Goal: Task Accomplishment & Management: Manage account settings

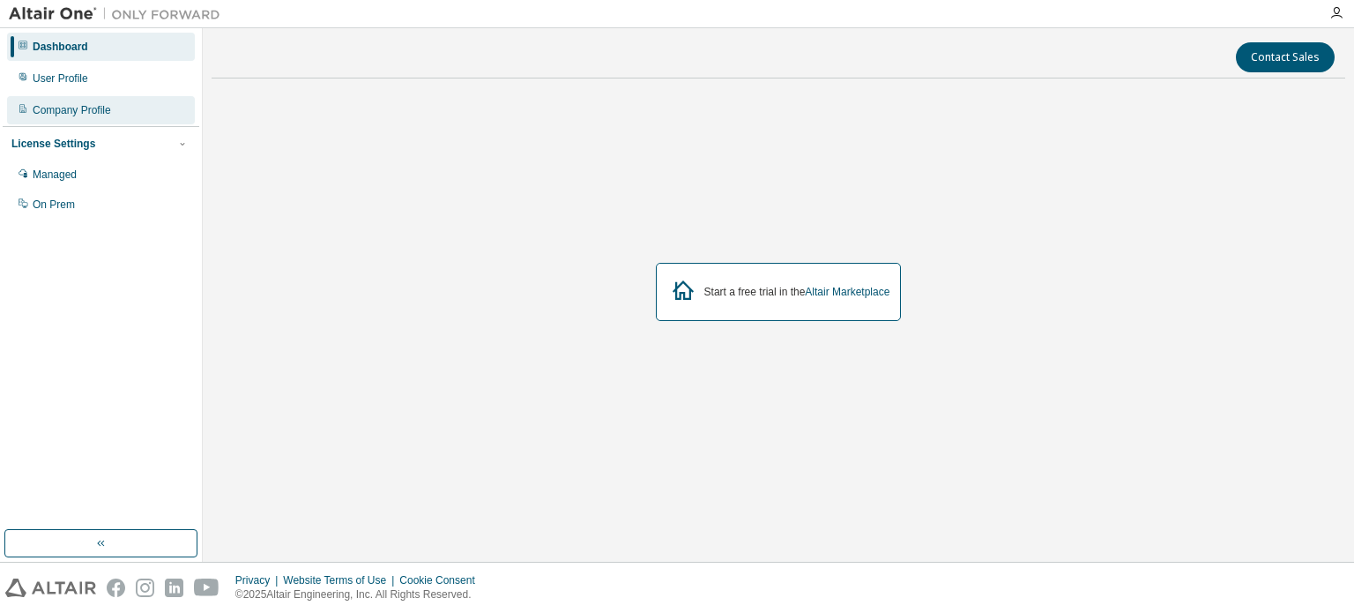
click at [93, 111] on div "Company Profile" at bounding box center [72, 110] width 78 height 14
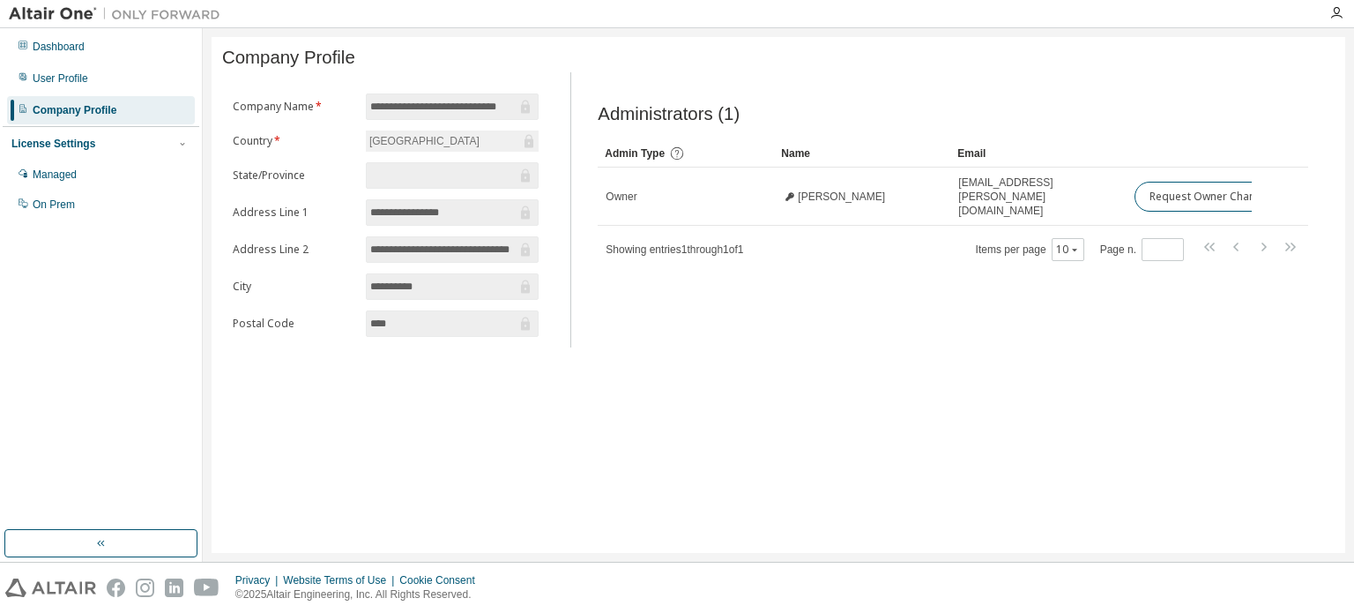
click at [681, 354] on div "**********" at bounding box center [779, 295] width 1134 height 516
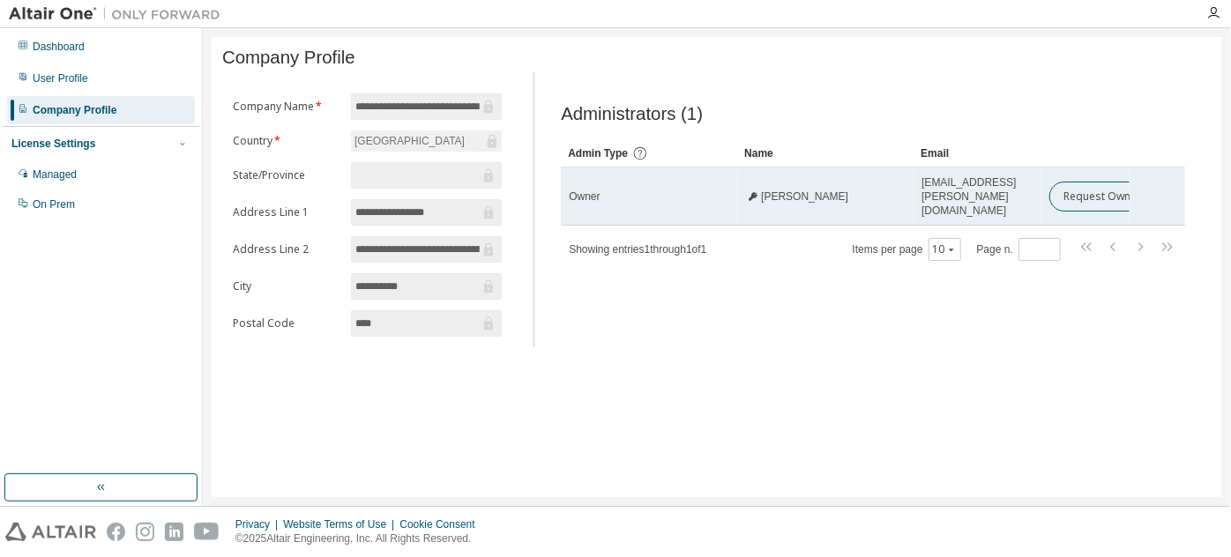
click at [772, 196] on span "[PERSON_NAME]" at bounding box center [804, 197] width 87 height 14
click at [766, 200] on span "[PERSON_NAME]" at bounding box center [804, 197] width 87 height 14
click at [799, 197] on span "[PERSON_NAME]" at bounding box center [804, 197] width 87 height 14
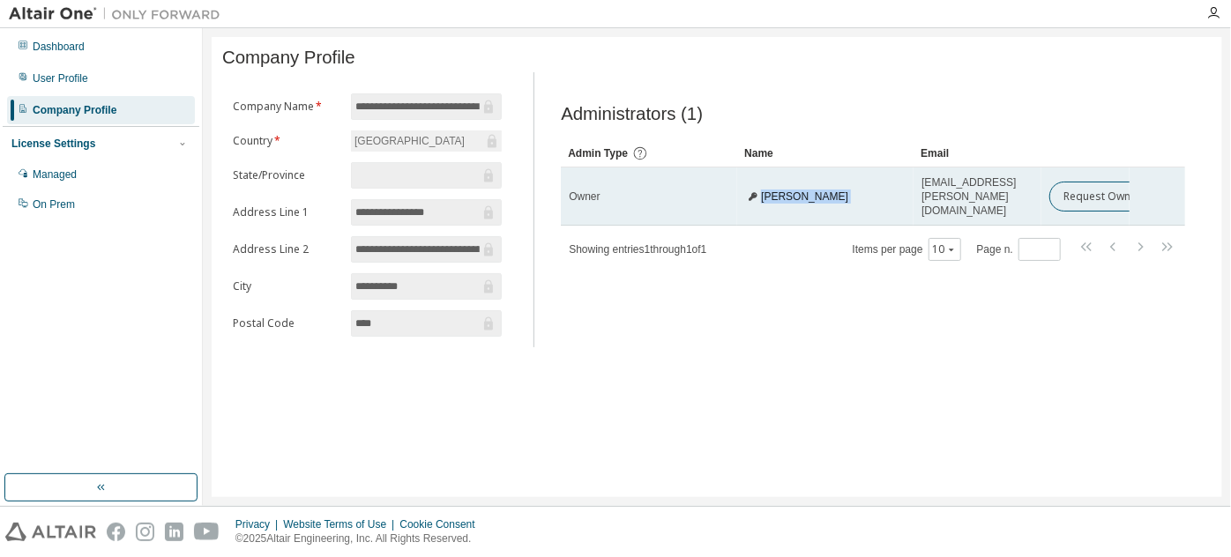
click at [799, 197] on span "[PERSON_NAME]" at bounding box center [804, 197] width 87 height 14
copy td "[PERSON_NAME]"
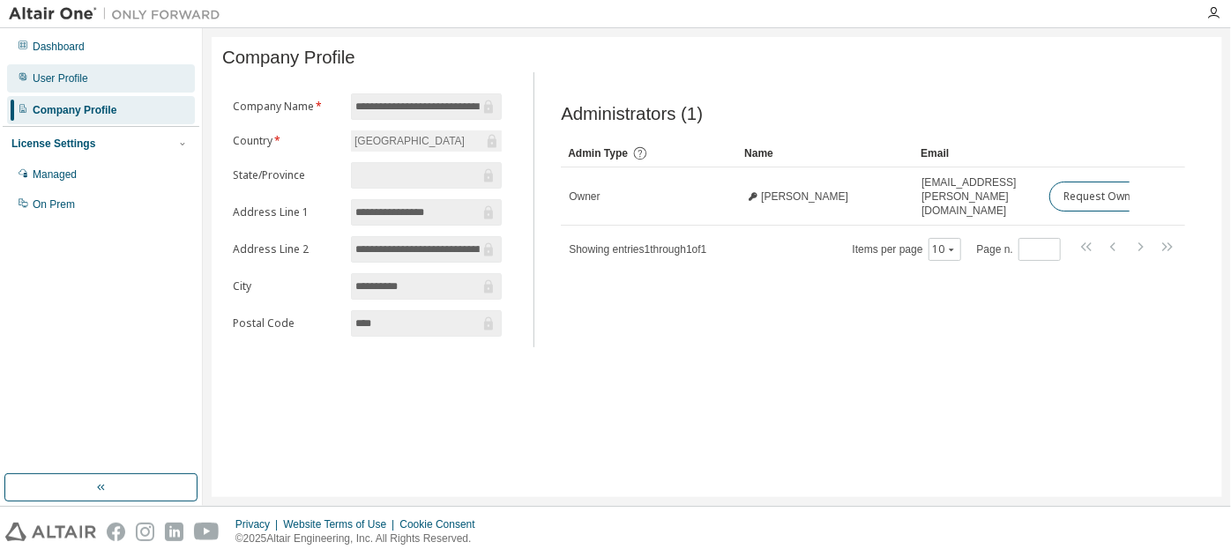
click at [93, 78] on div "User Profile" at bounding box center [101, 78] width 188 height 28
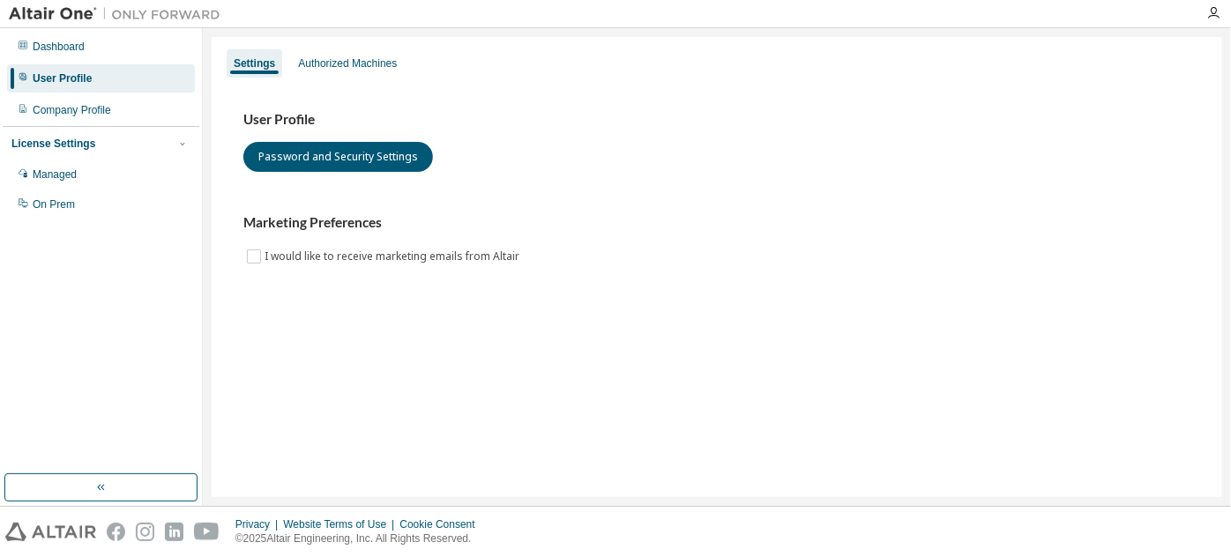
drag, startPoint x: 322, startPoint y: 257, endPoint x: 339, endPoint y: 269, distance: 20.8
click at [322, 255] on label "I would like to receive marketing emails from Altair" at bounding box center [393, 256] width 258 height 21
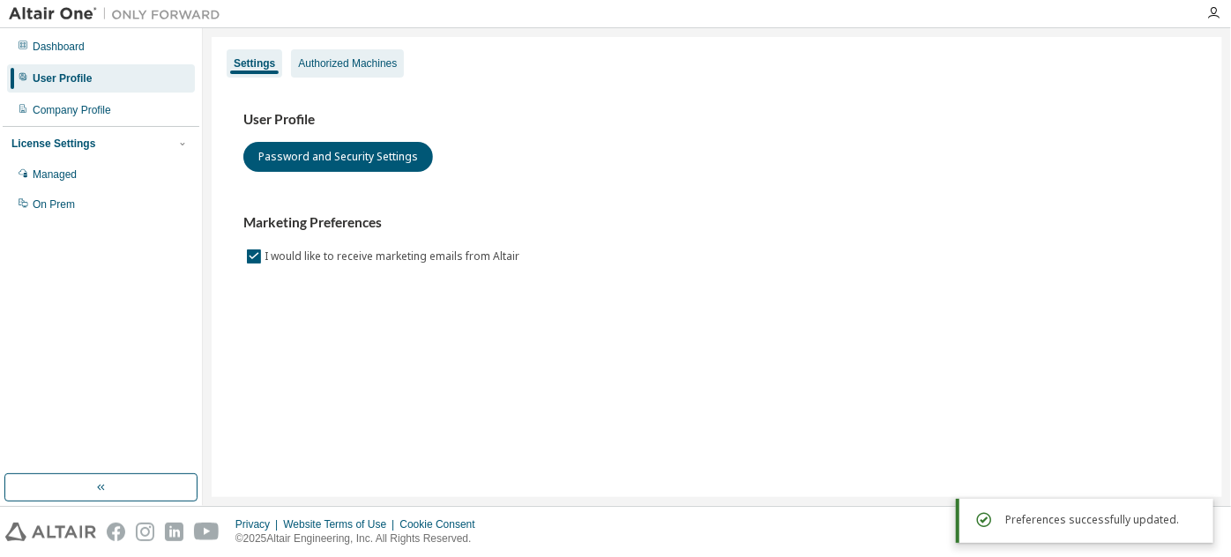
click at [366, 65] on div "Authorized Machines" at bounding box center [347, 63] width 99 height 14
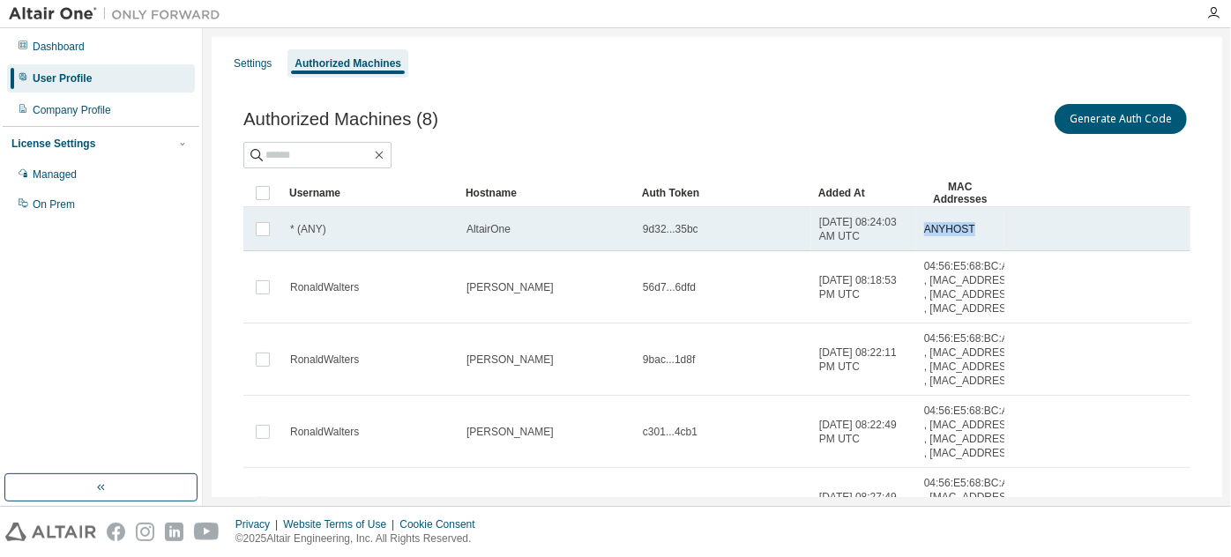
drag, startPoint x: 920, startPoint y: 230, endPoint x: 975, endPoint y: 220, distance: 55.5
click at [975, 220] on td "ANYHOST" at bounding box center [960, 229] width 88 height 44
drag, startPoint x: 924, startPoint y: 229, endPoint x: 971, endPoint y: 231, distance: 46.8
click at [971, 231] on div "ANYHOST" at bounding box center [960, 229] width 72 height 14
drag, startPoint x: 921, startPoint y: 235, endPoint x: 972, endPoint y: 236, distance: 51.1
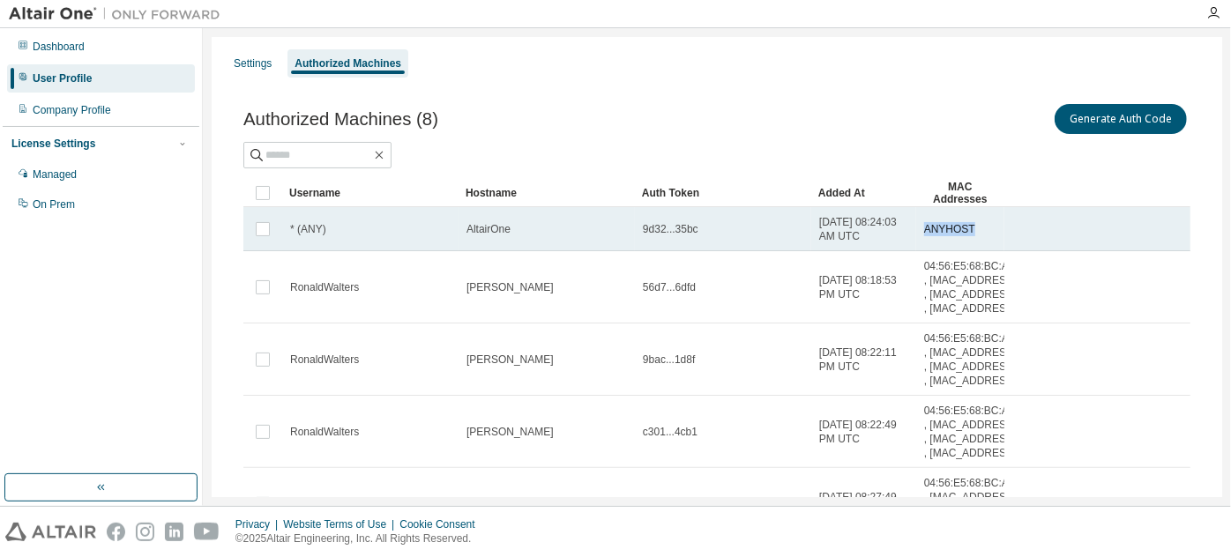
click at [972, 236] on td "ANYHOST" at bounding box center [960, 229] width 88 height 44
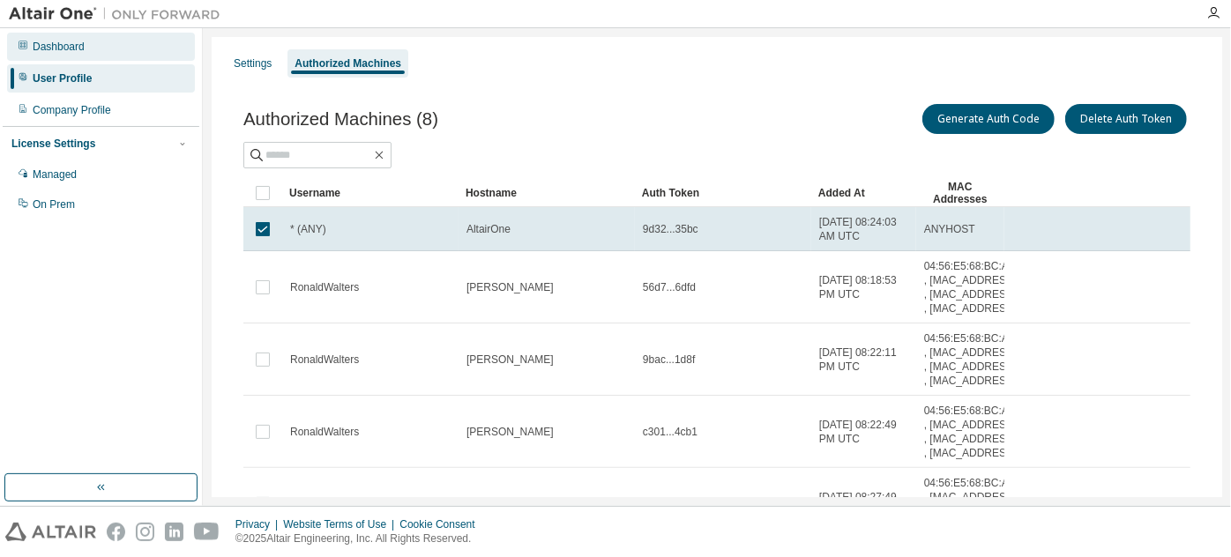
click at [105, 44] on div "Dashboard" at bounding box center [101, 47] width 188 height 28
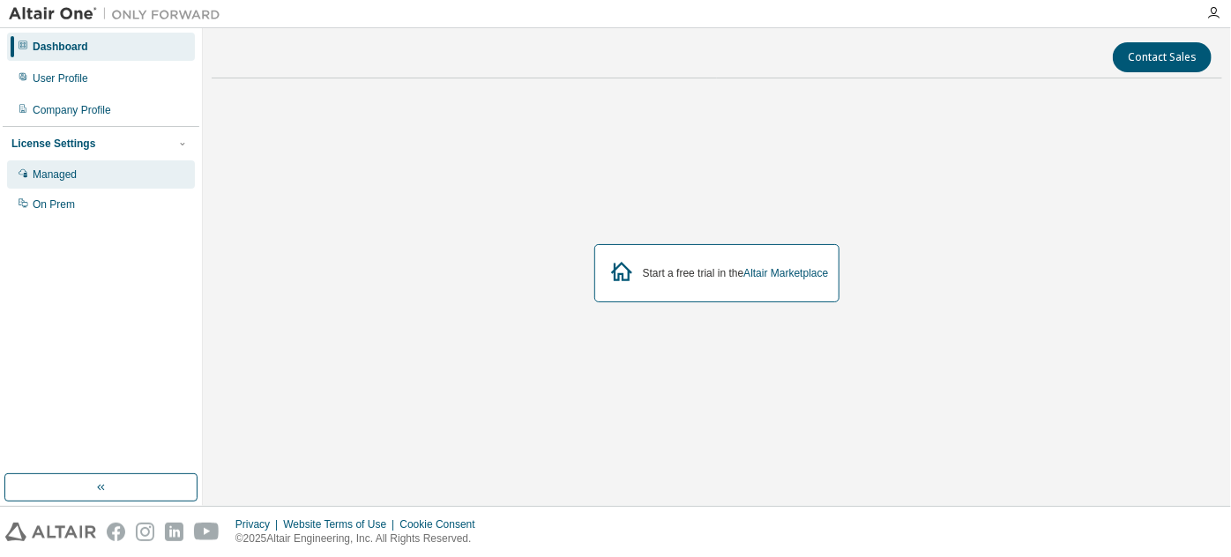
click at [93, 185] on div "Managed" at bounding box center [101, 174] width 188 height 28
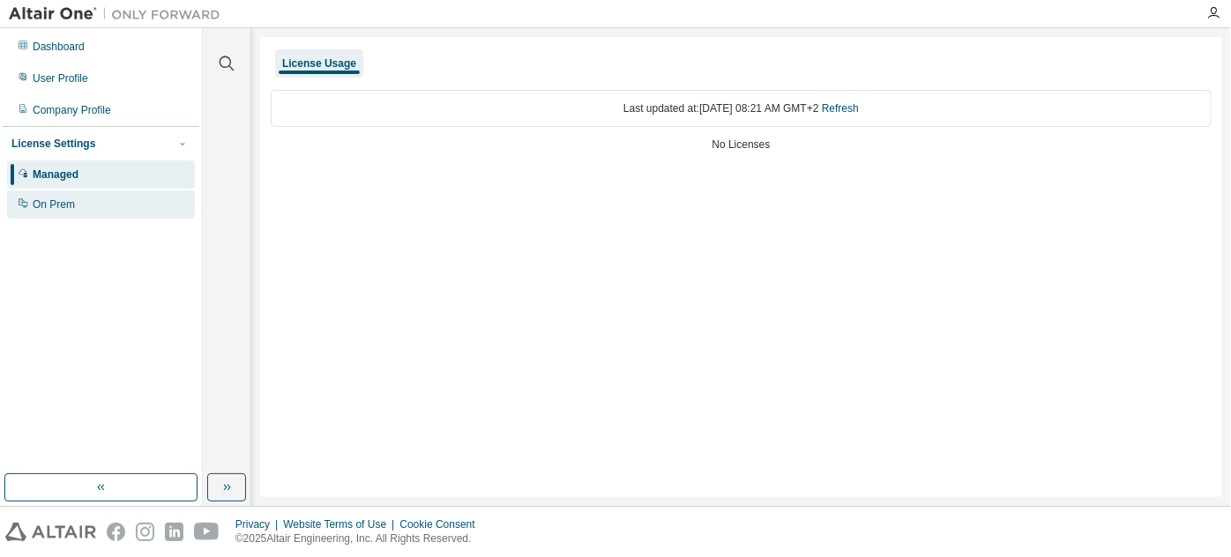
click at [86, 204] on div "On Prem" at bounding box center [101, 204] width 188 height 28
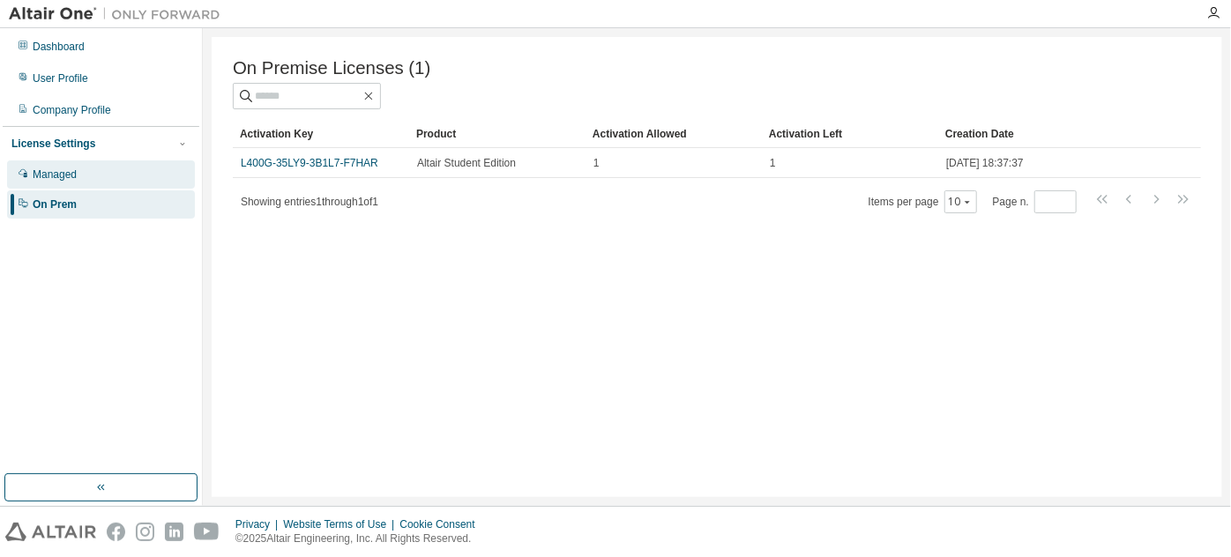
click at [85, 179] on div "Managed" at bounding box center [101, 174] width 188 height 28
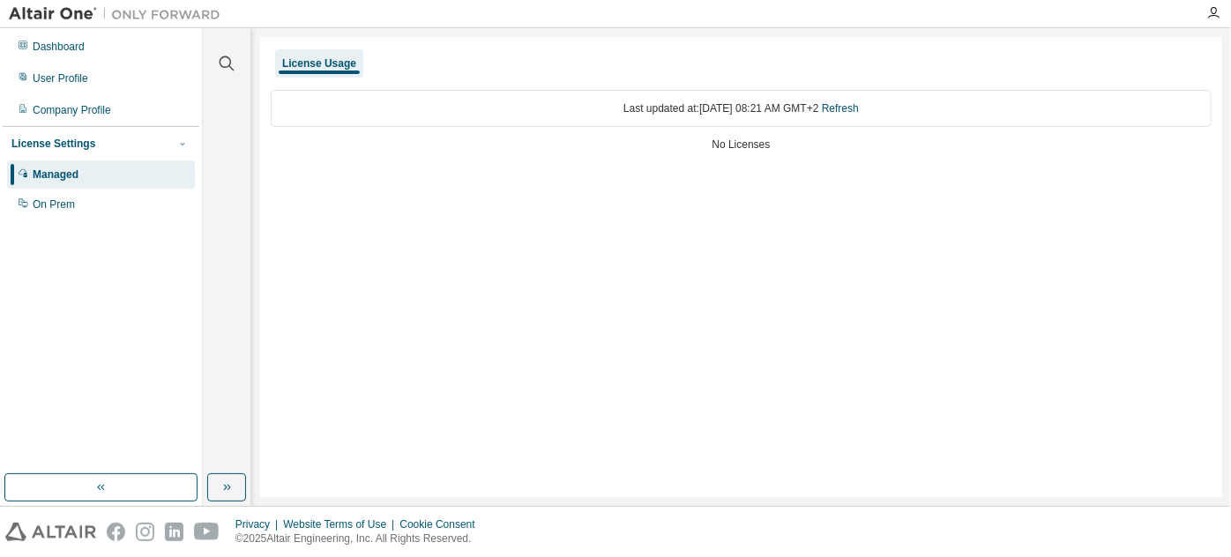
click at [177, 147] on icon "button" at bounding box center [182, 143] width 11 height 11
drag, startPoint x: 547, startPoint y: 178, endPoint x: 502, endPoint y: 171, distance: 45.5
click at [543, 176] on div "License Usage Last updated at: [DATE] 08:21 AM GMT+2 Refresh No Licenses" at bounding box center [741, 267] width 962 height 460
click at [124, 115] on div "Company Profile" at bounding box center [101, 110] width 188 height 28
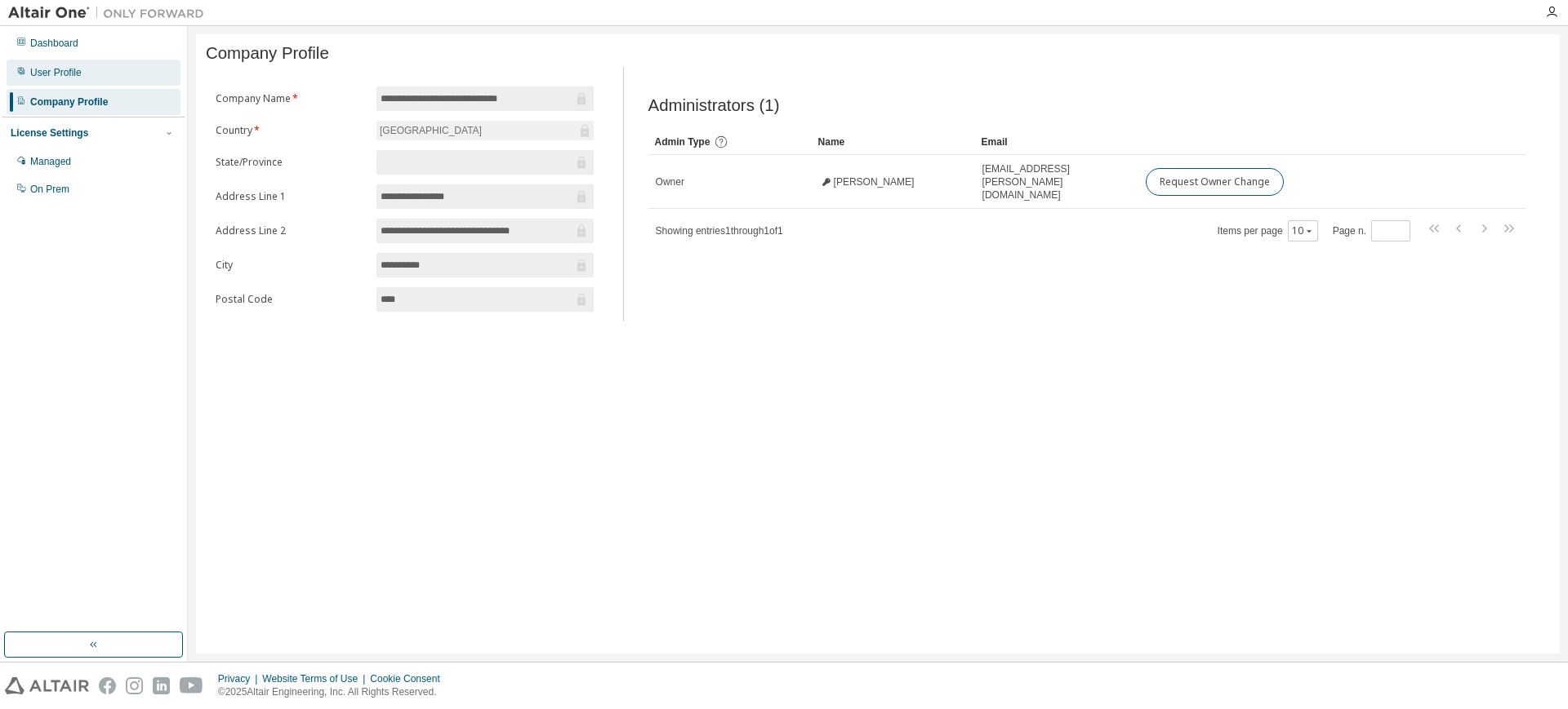
click at [73, 81] on div "User Profile" at bounding box center [94, 72] width 174 height 26
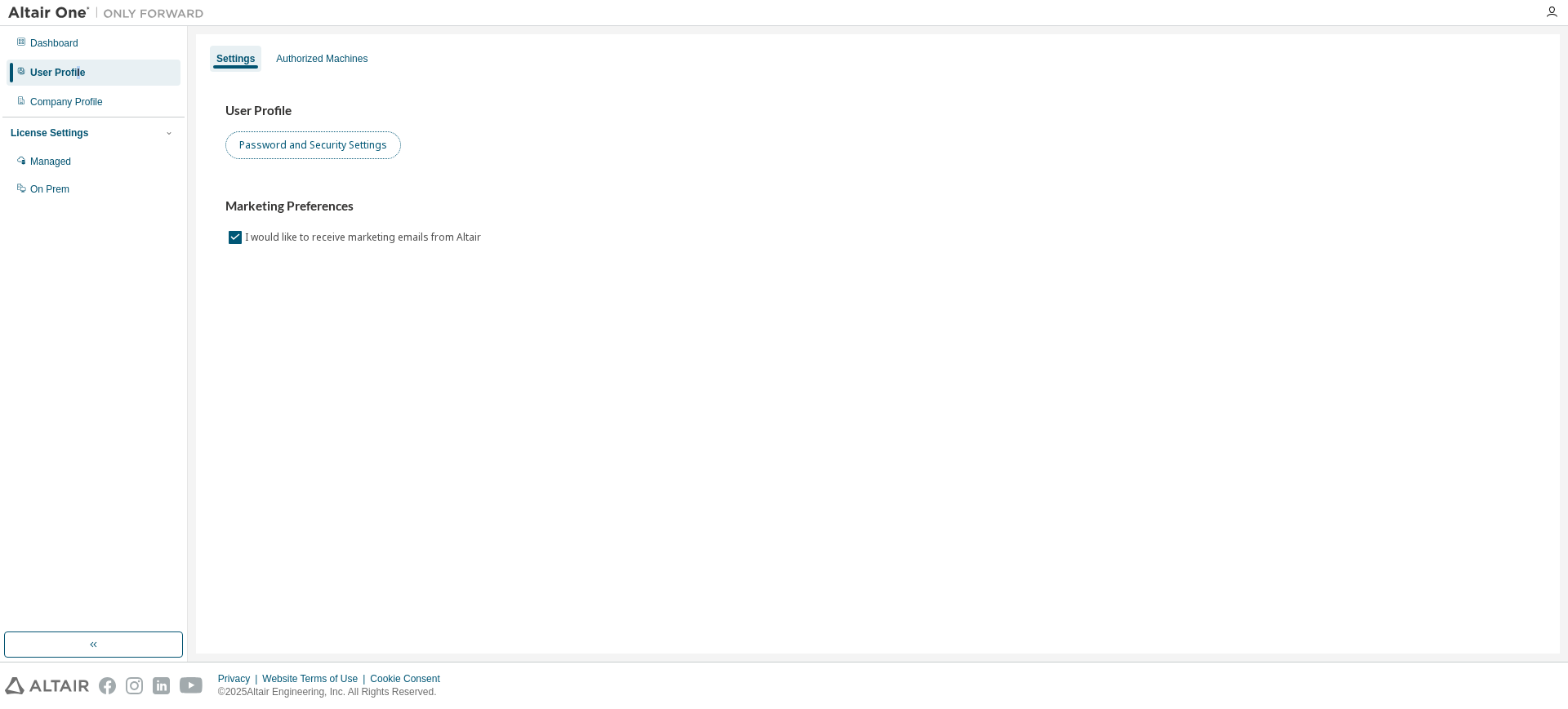
click at [347, 147] on button "Password and Security Settings" at bounding box center [313, 145] width 176 height 28
click at [334, 62] on div "Authorized Machines" at bounding box center [321, 58] width 92 height 13
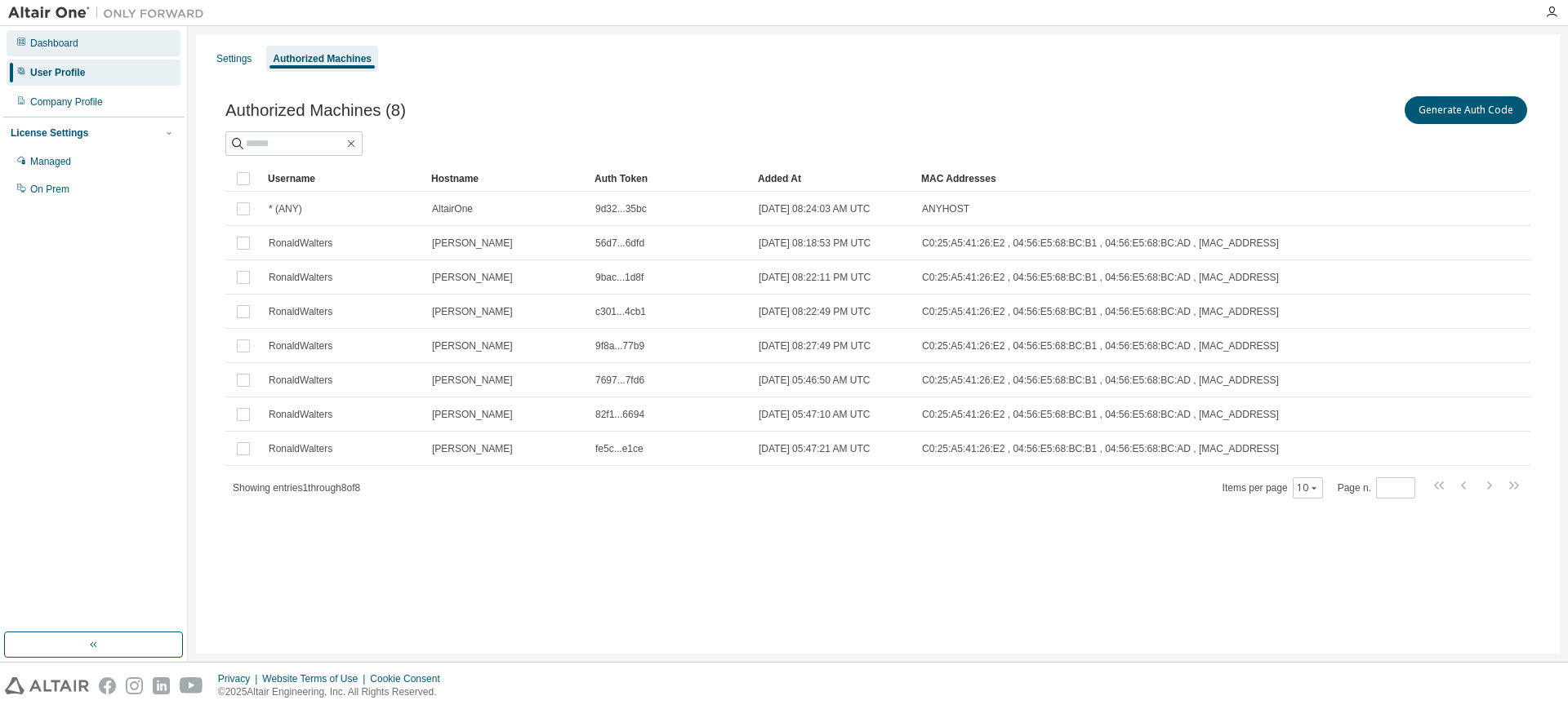
click at [107, 52] on div "Dashboard" at bounding box center [94, 44] width 174 height 26
